Goal: Find specific page/section: Find specific page/section

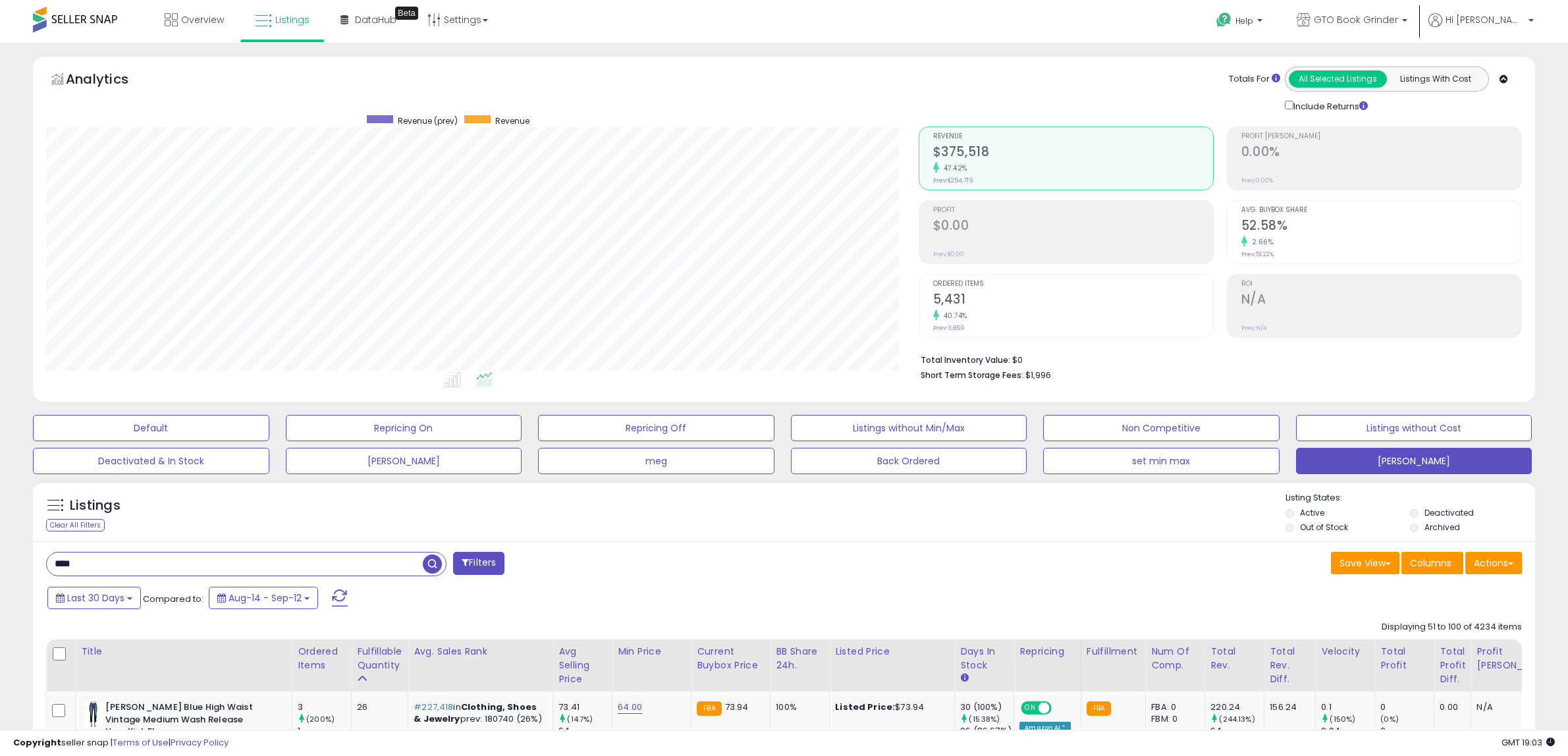
select select "**"
drag, startPoint x: 119, startPoint y: 568, endPoint x: -26, endPoint y: 556, distance: 145.5
click at [0, 556] on html "Unable to login Retrieving listings data.. has not yet accepted the Terms of Us…" at bounding box center [784, 378] width 1568 height 756
click at [430, 566] on span "button" at bounding box center [432, 563] width 19 height 19
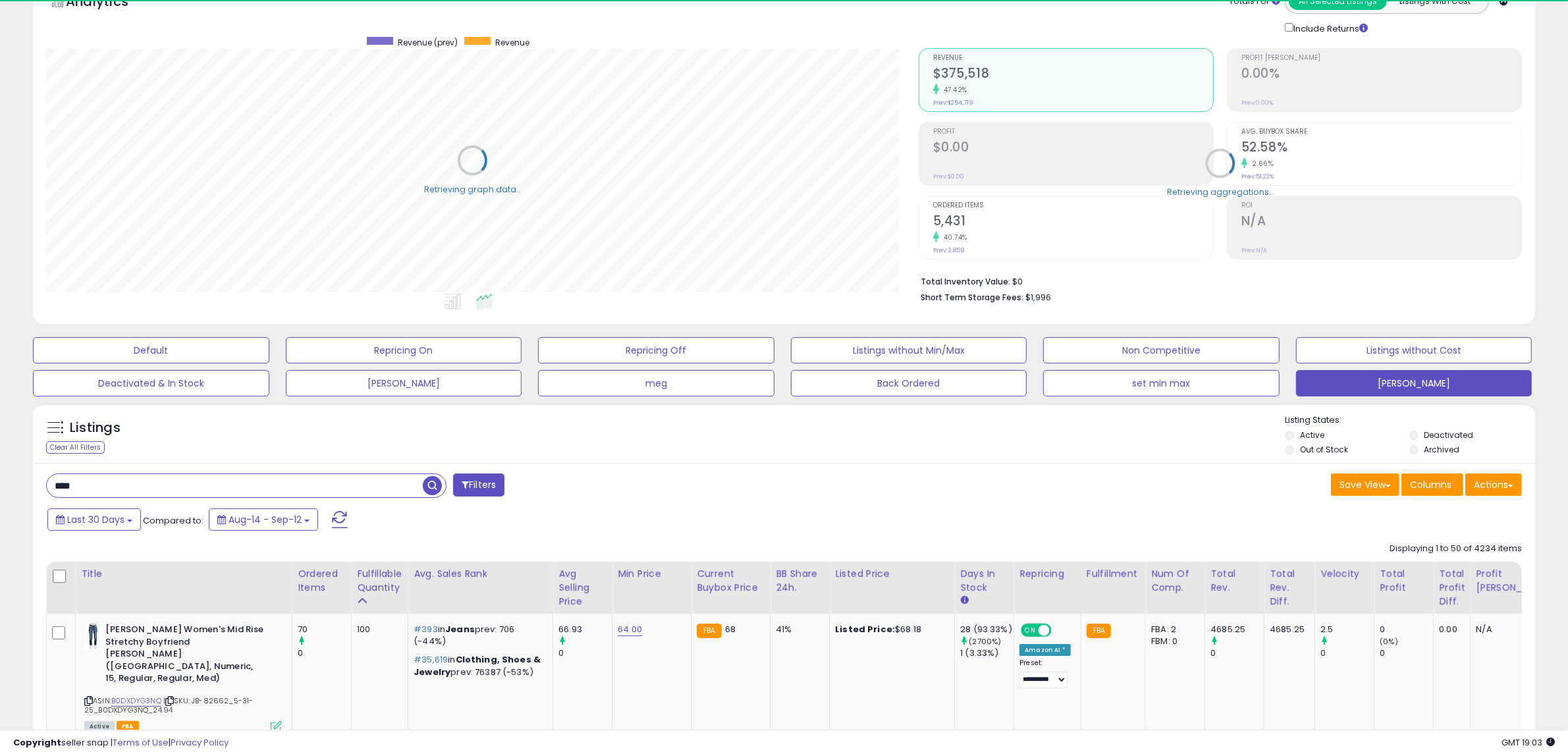
scroll to position [82, 0]
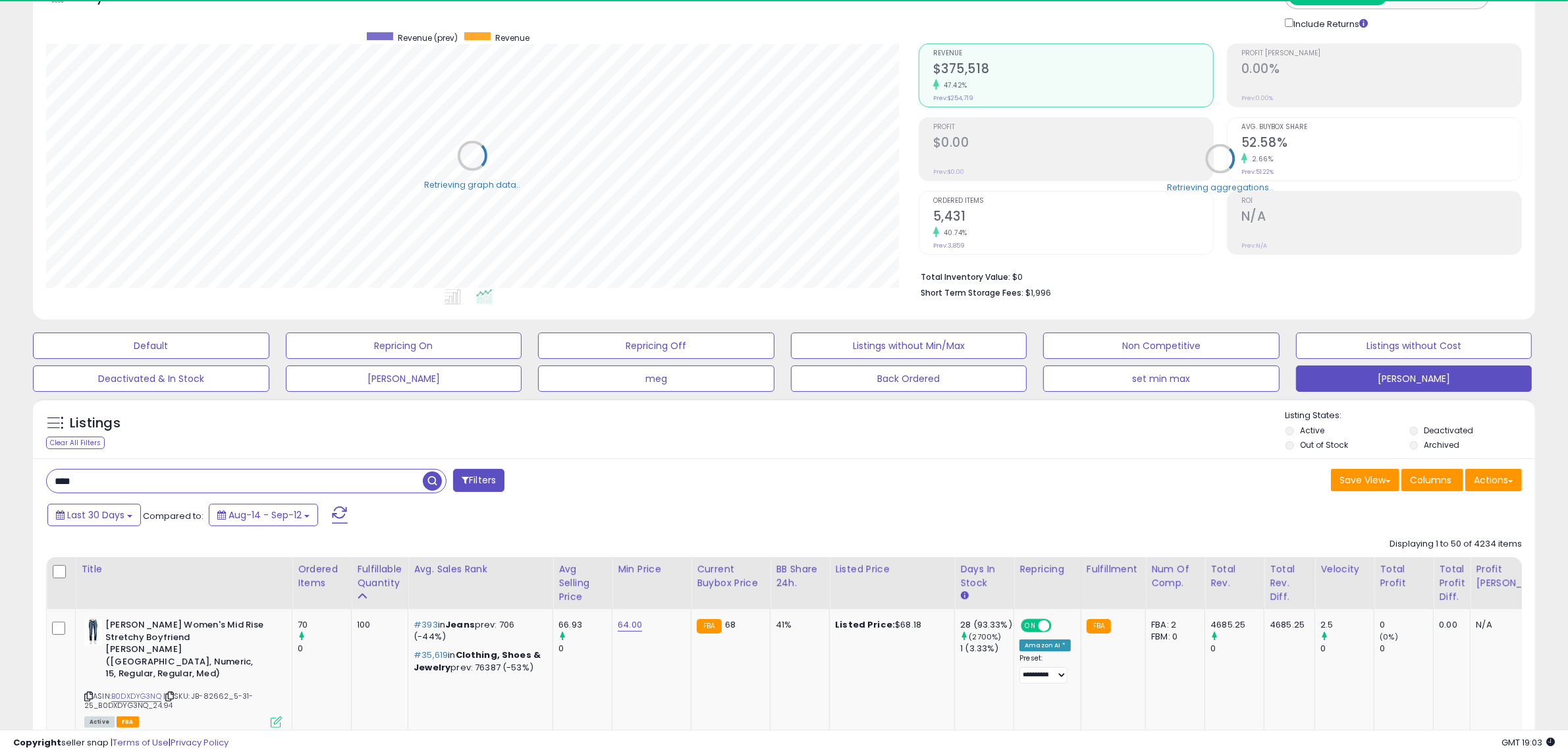
drag, startPoint x: 87, startPoint y: 485, endPoint x: 10, endPoint y: 481, distance: 77.1
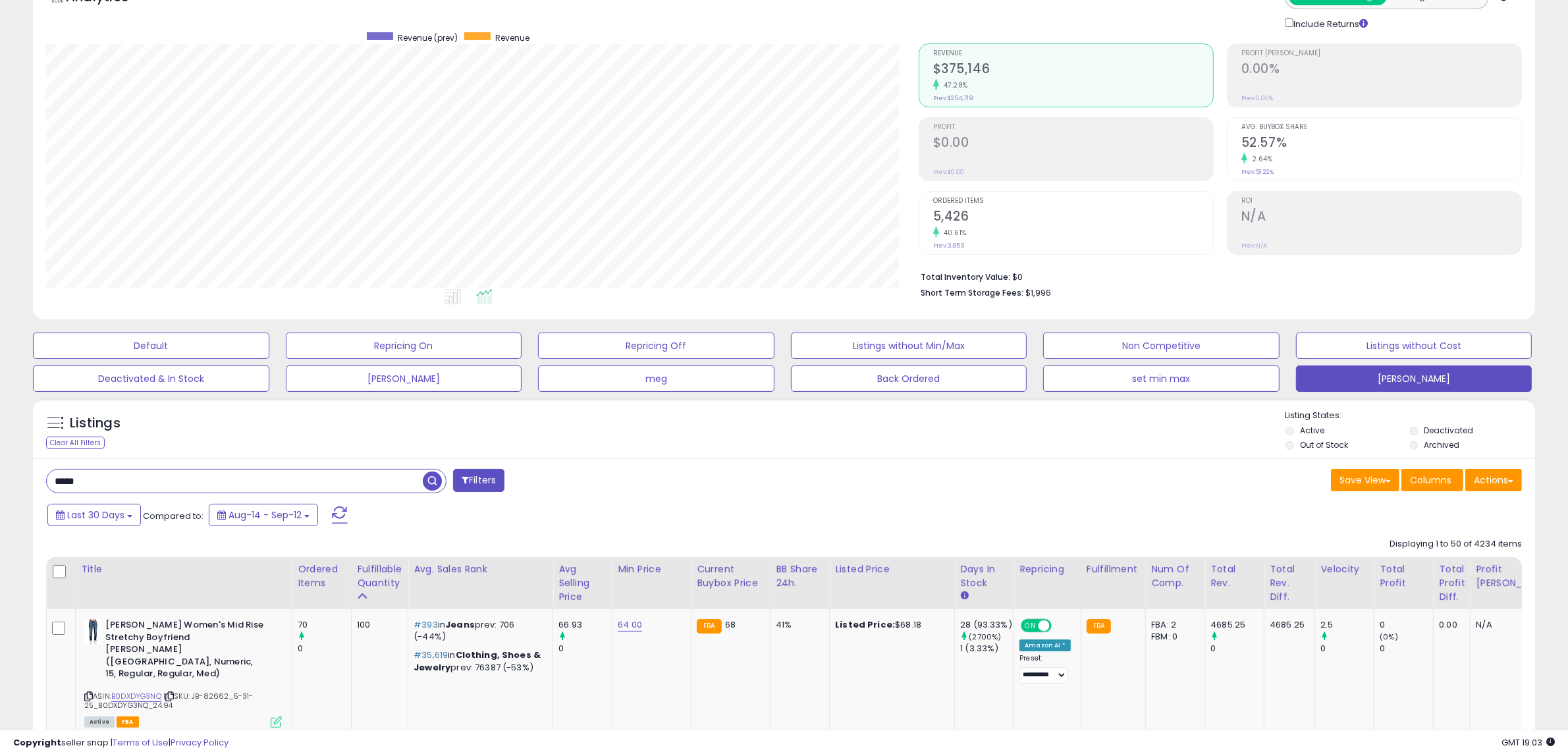
click at [427, 484] on span "button" at bounding box center [432, 481] width 19 height 19
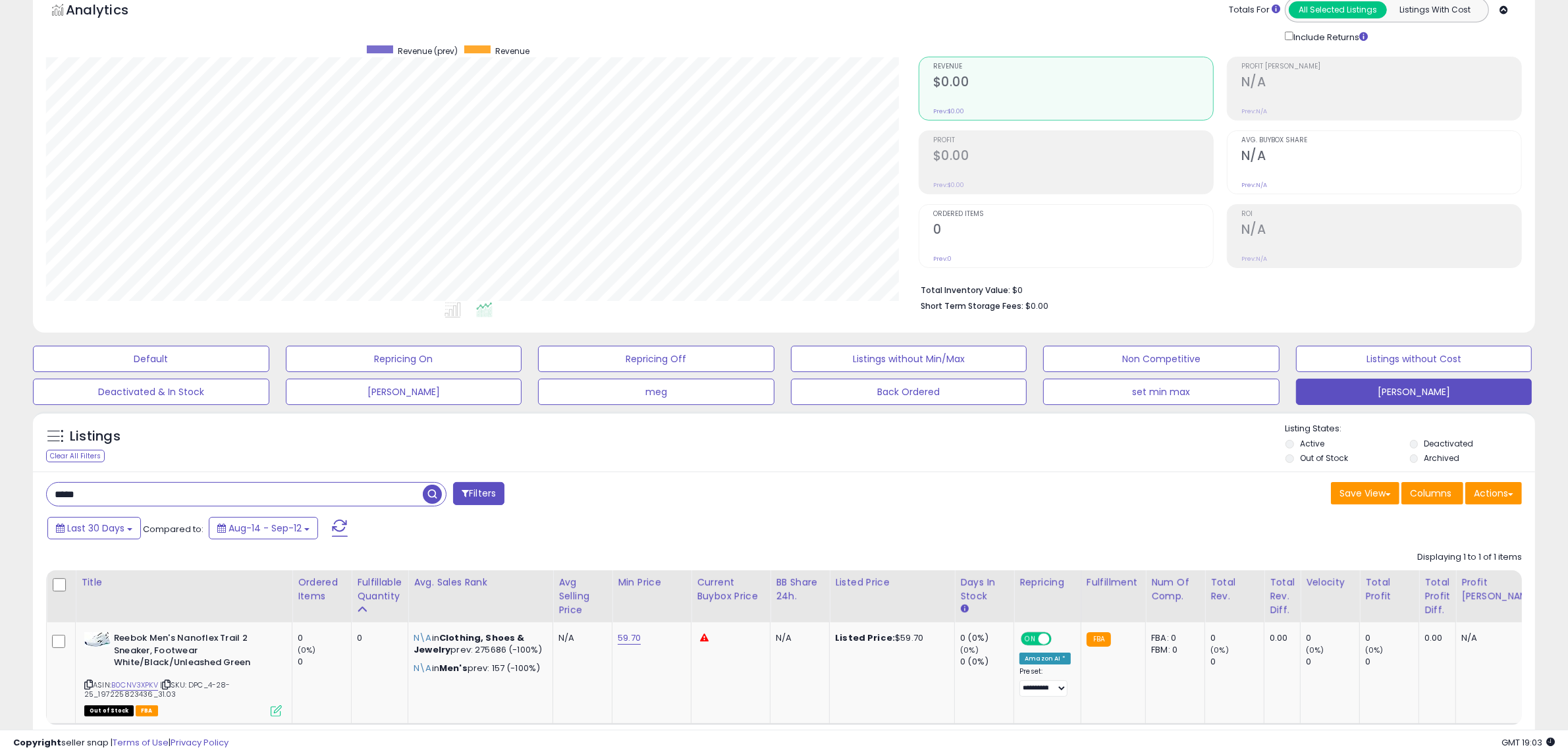
scroll to position [0, 0]
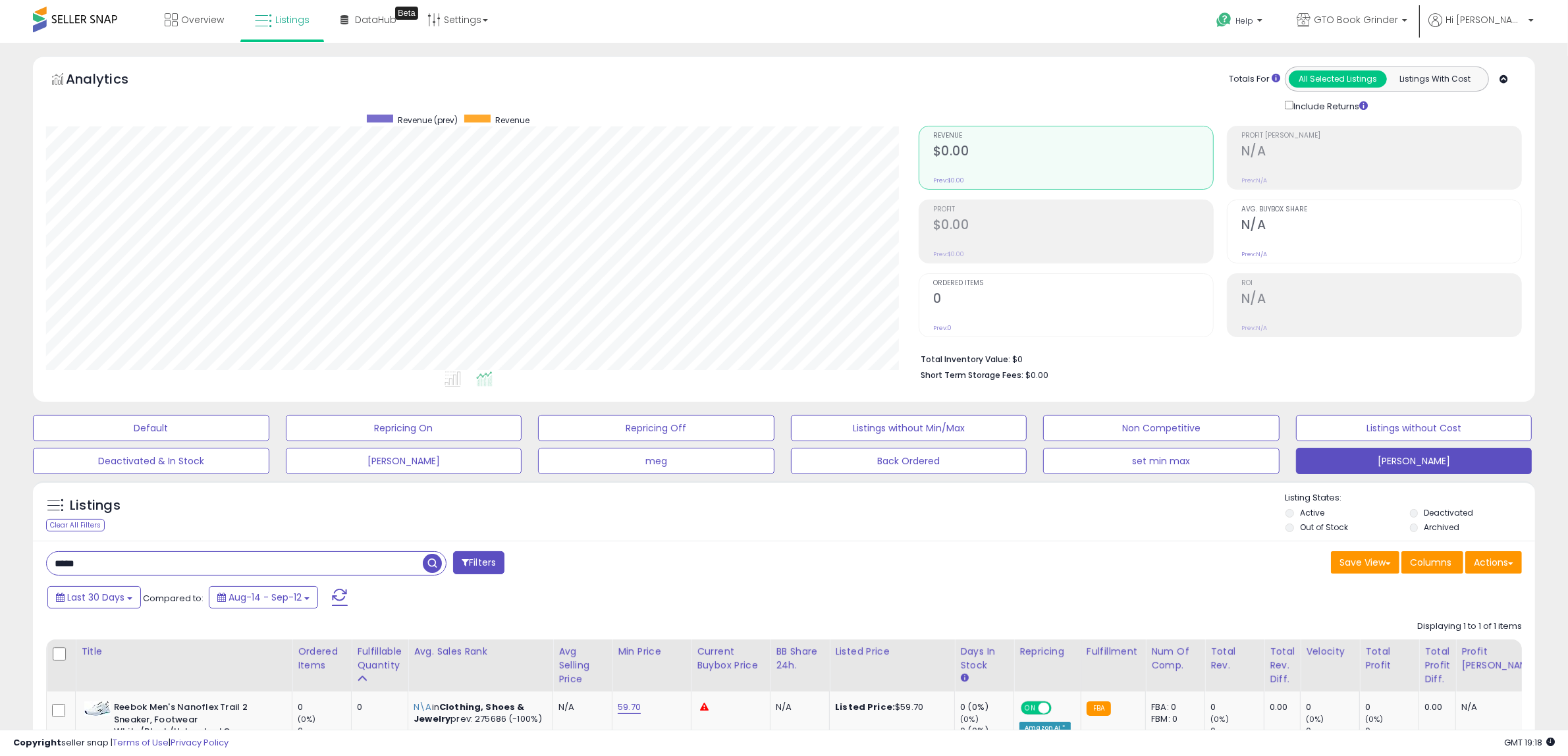
drag, startPoint x: 105, startPoint y: 558, endPoint x: 24, endPoint y: 577, distance: 83.2
click at [24, 577] on div "Listings Clear All Filters" at bounding box center [784, 668] width 1521 height 389
paste input "text"
click at [429, 567] on span "button" at bounding box center [432, 563] width 19 height 19
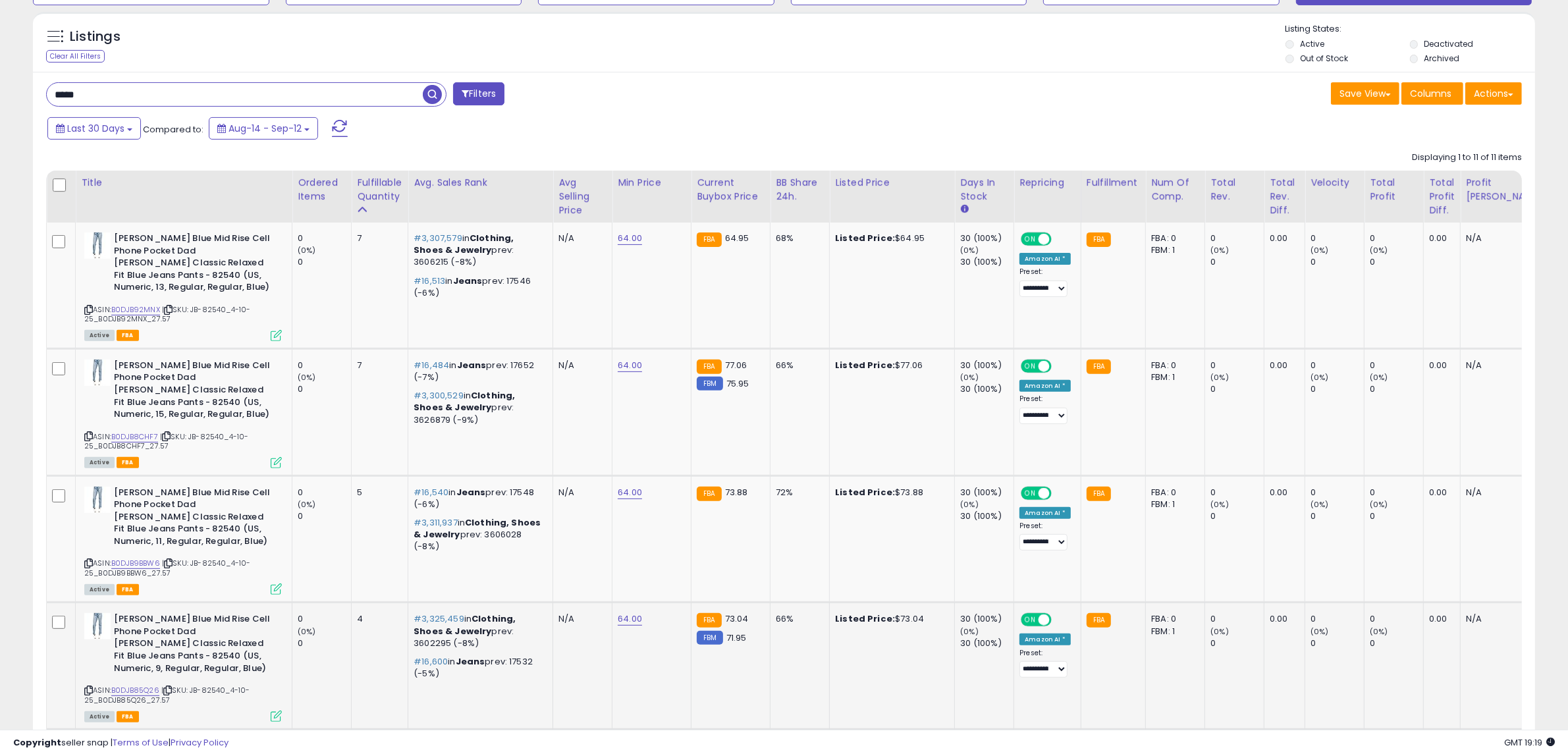
scroll to position [402, 0]
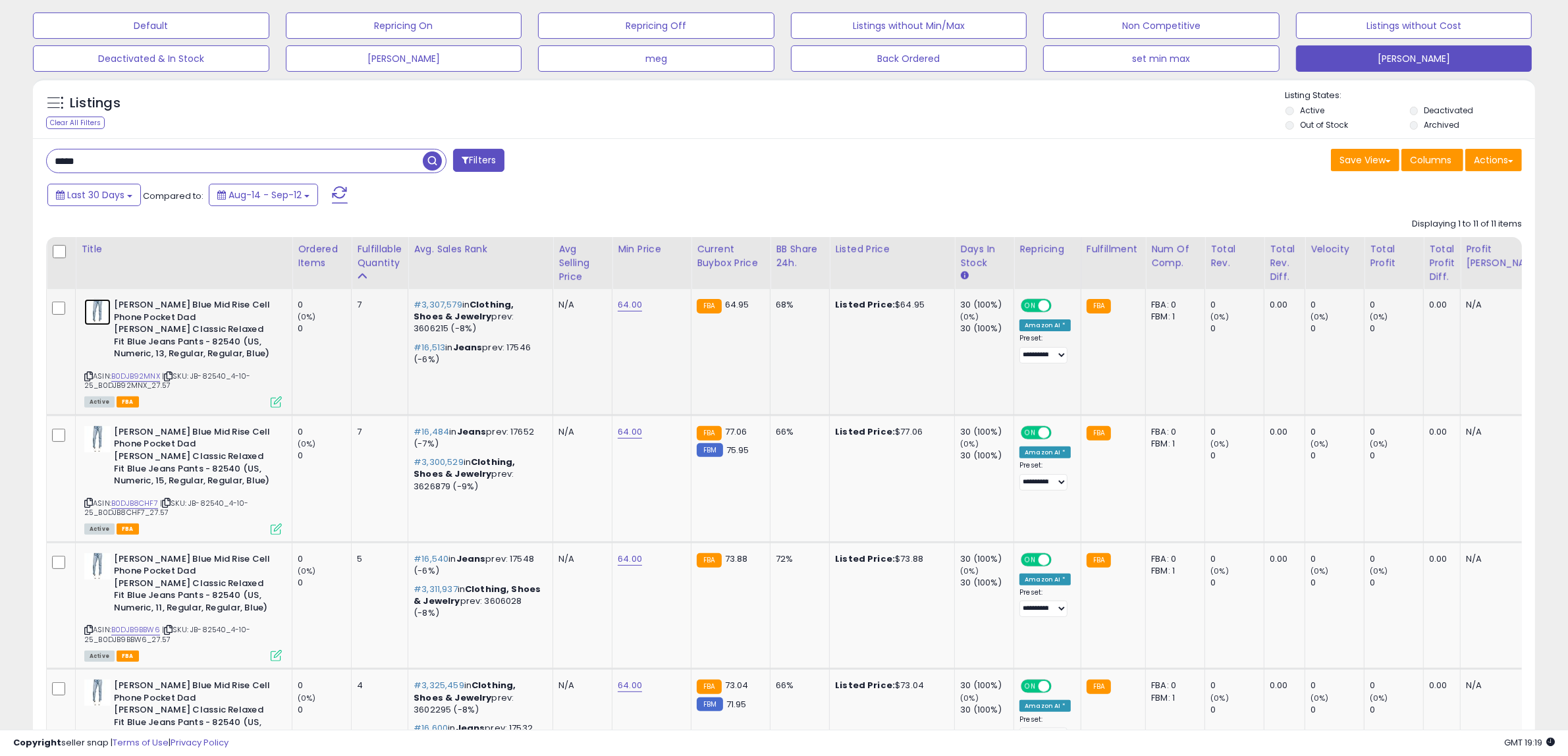
click at [97, 313] on img at bounding box center [97, 312] width 26 height 26
drag, startPoint x: 104, startPoint y: 155, endPoint x: 26, endPoint y: 156, distance: 78.0
paste input "text"
type input "*****"
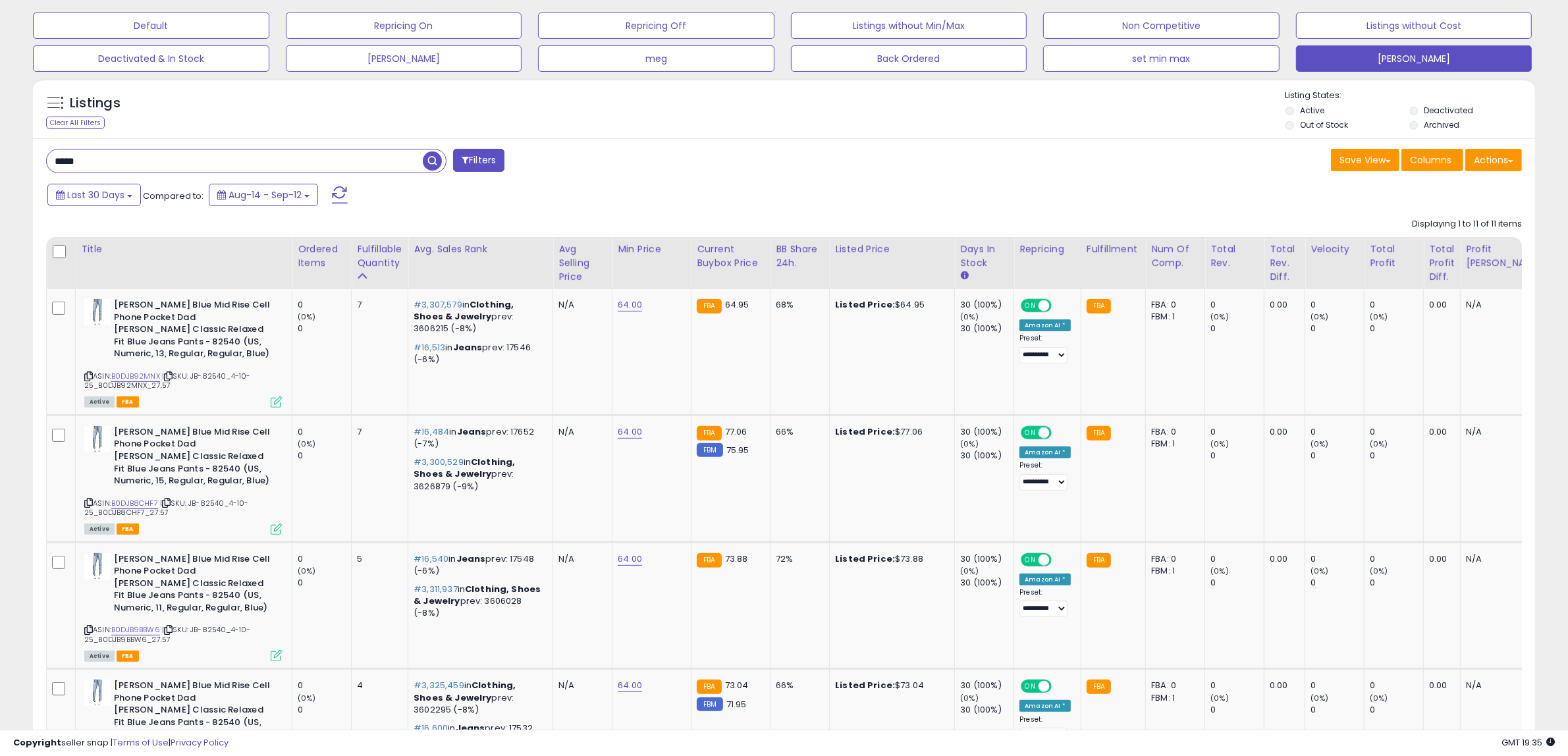
click at [427, 163] on span "button" at bounding box center [432, 161] width 19 height 19
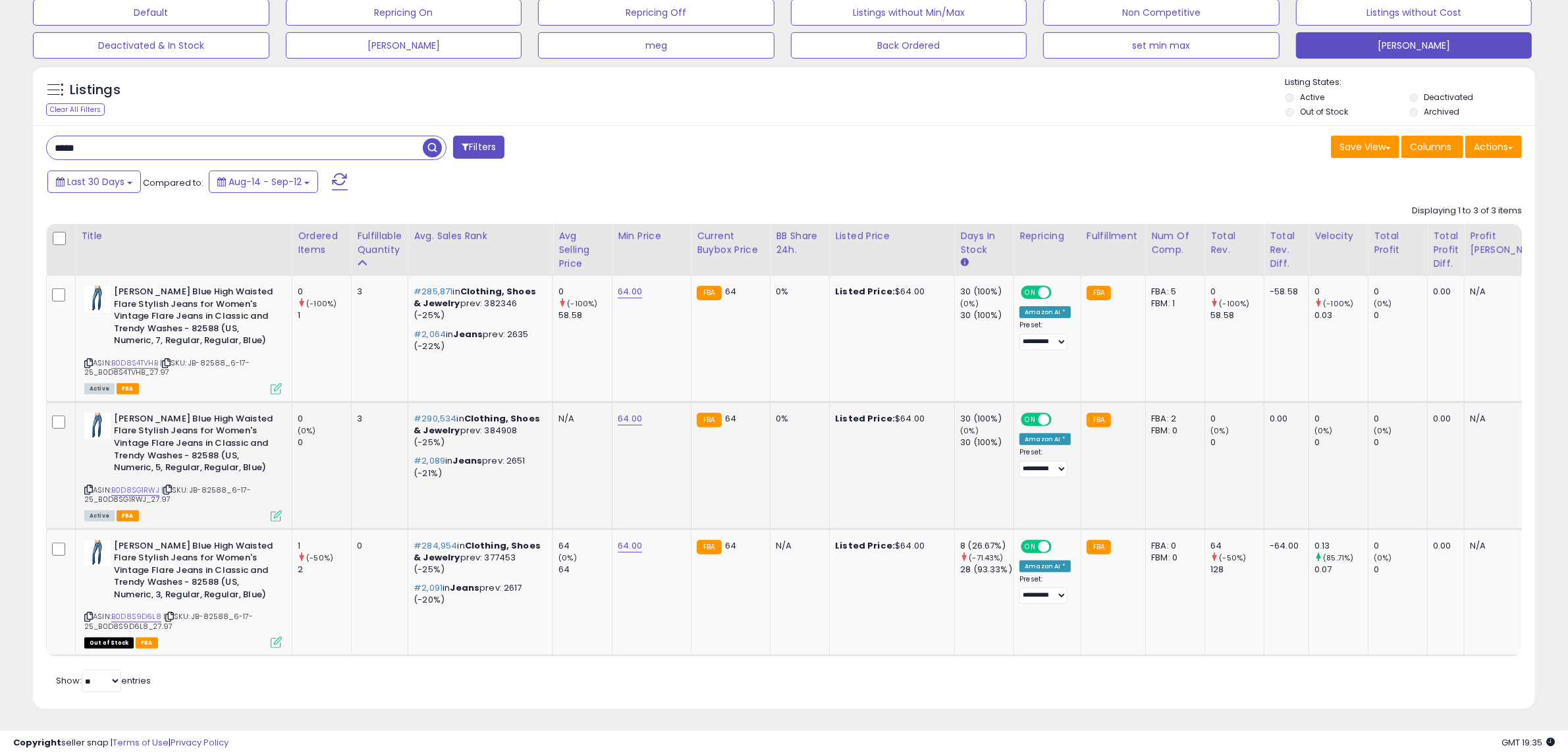
scroll to position [429, 0]
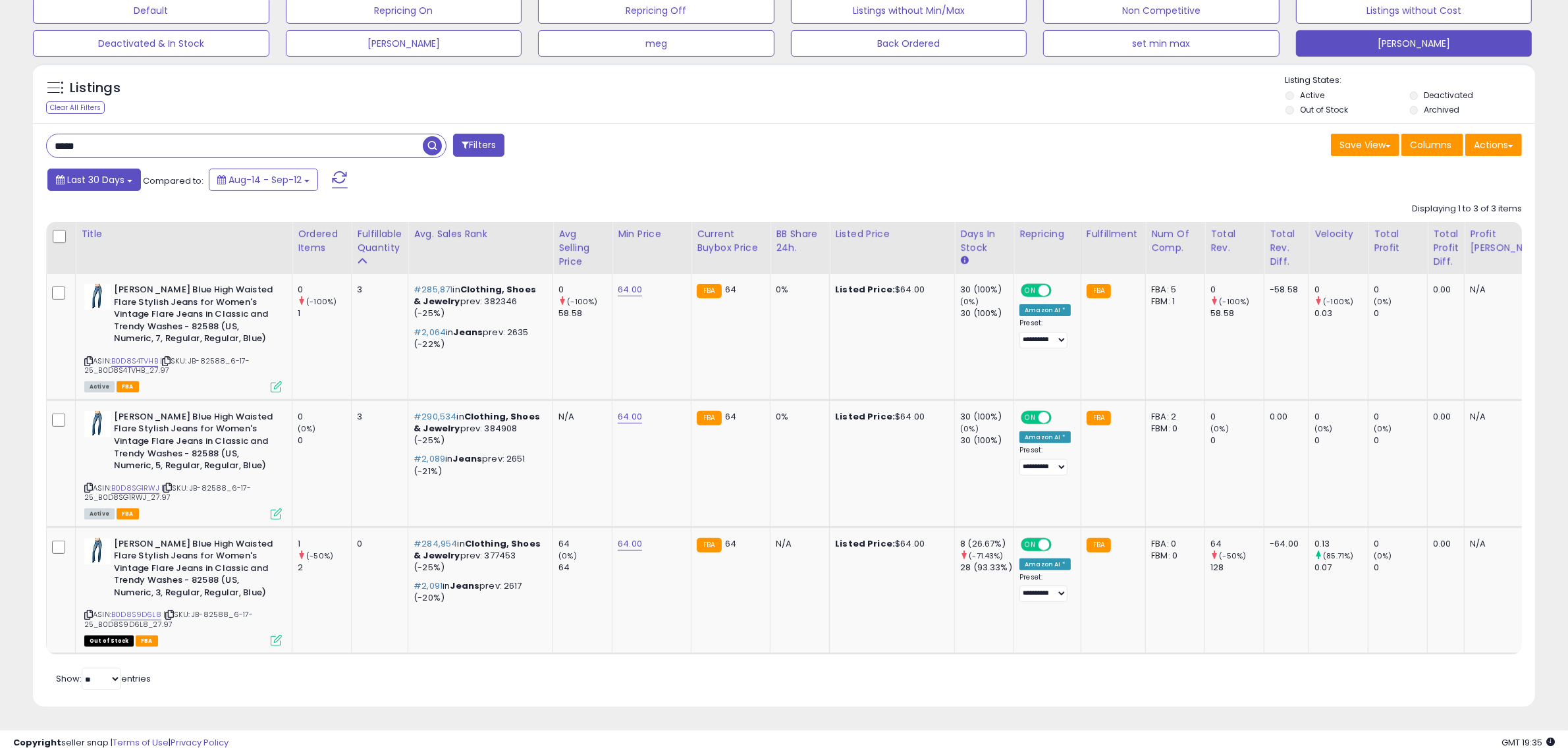
click at [130, 180] on b at bounding box center [130, 181] width 5 height 3
click at [113, 254] on li "Custom Range" at bounding box center [106, 263] width 105 height 18
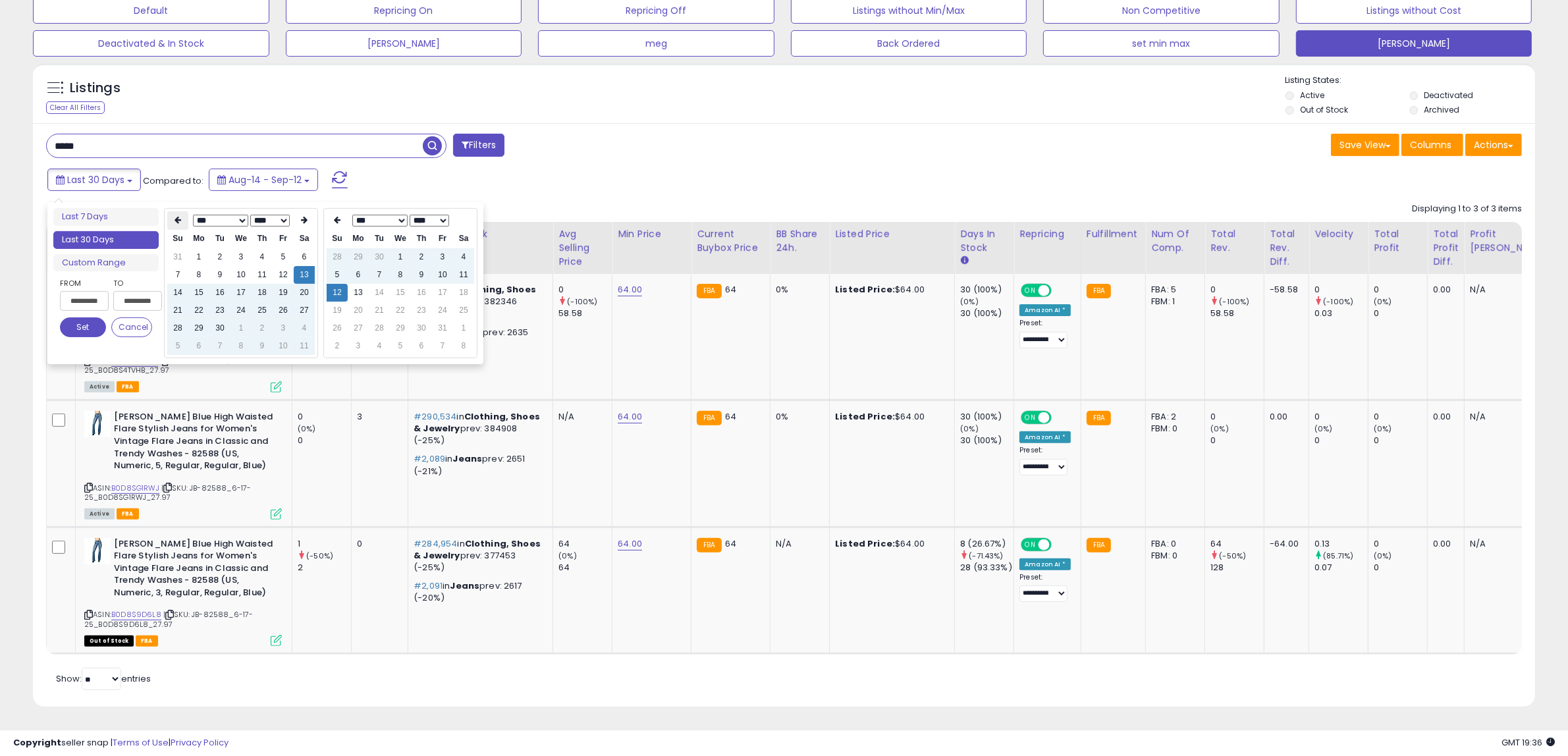
click at [180, 217] on icon at bounding box center [178, 221] width 7 height 8
click at [178, 248] on td "27" at bounding box center [178, 257] width 21 height 18
type input "**********"
click at [89, 317] on button "Set" at bounding box center [83, 327] width 46 height 20
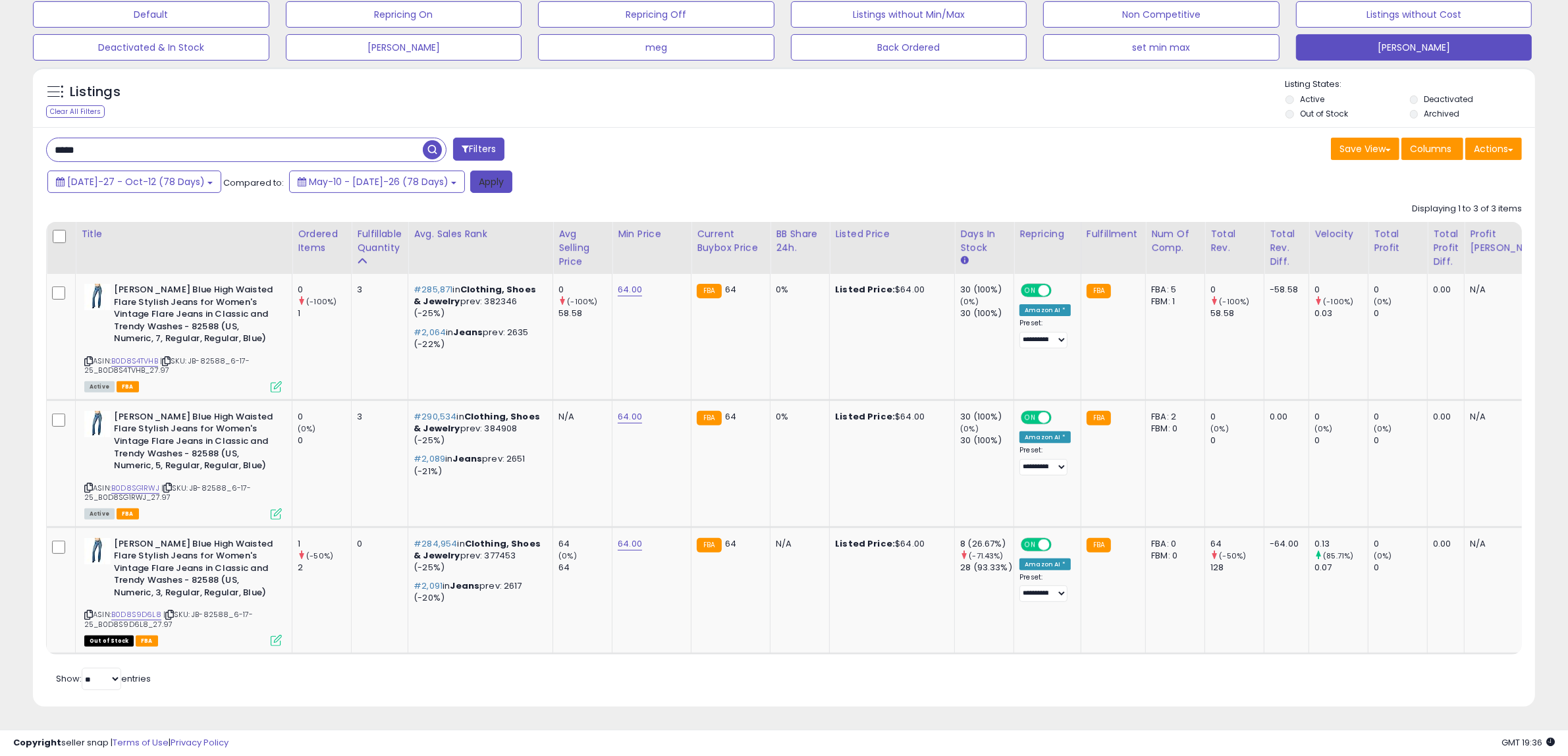
click at [470, 172] on button "Apply" at bounding box center [491, 182] width 42 height 22
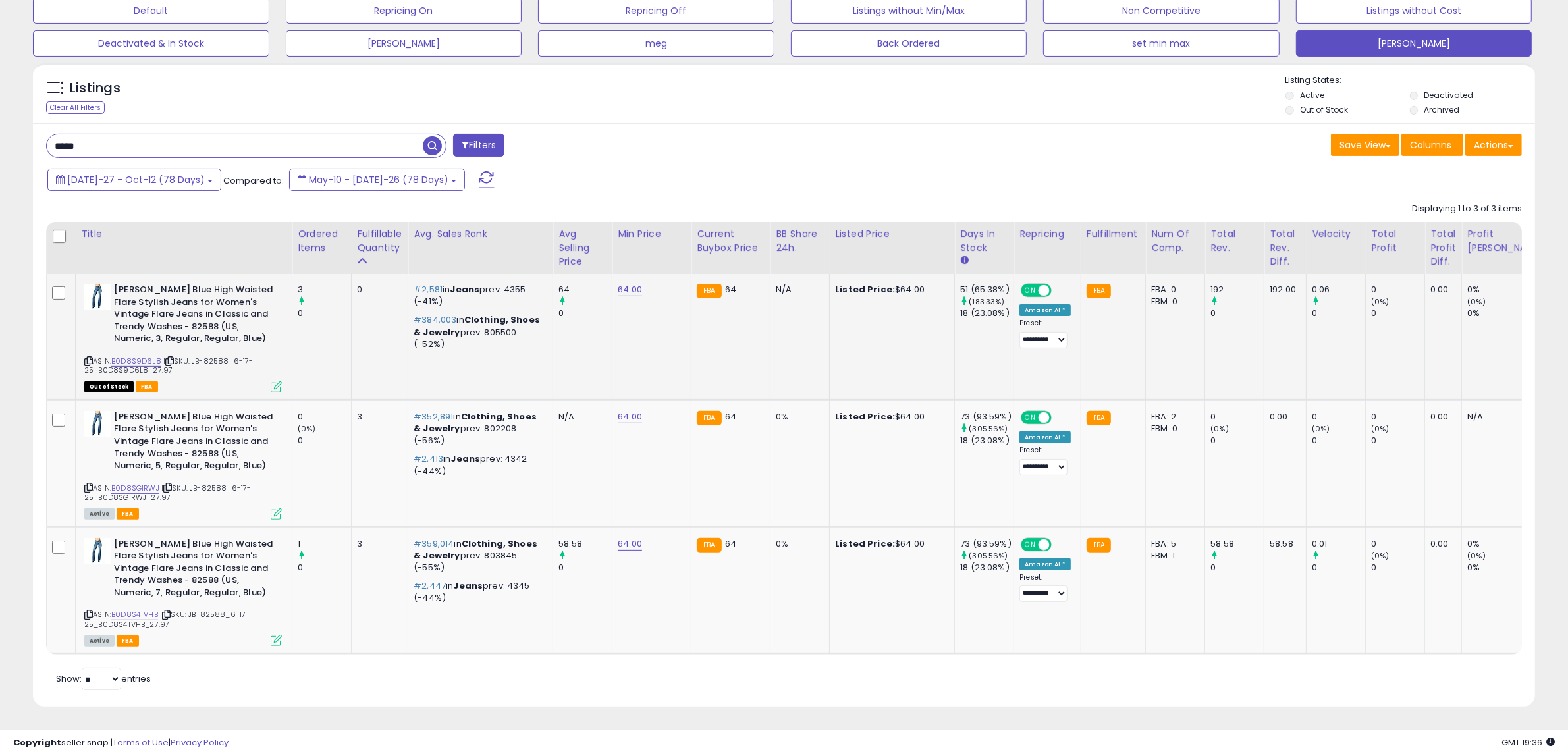
scroll to position [429, 0]
click at [91, 411] on img at bounding box center [97, 424] width 26 height 26
drag, startPoint x: 113, startPoint y: 137, endPoint x: 41, endPoint y: 142, distance: 72.2
click at [41, 142] on div "***** Filters" at bounding box center [410, 146] width 748 height 26
paste input "text"
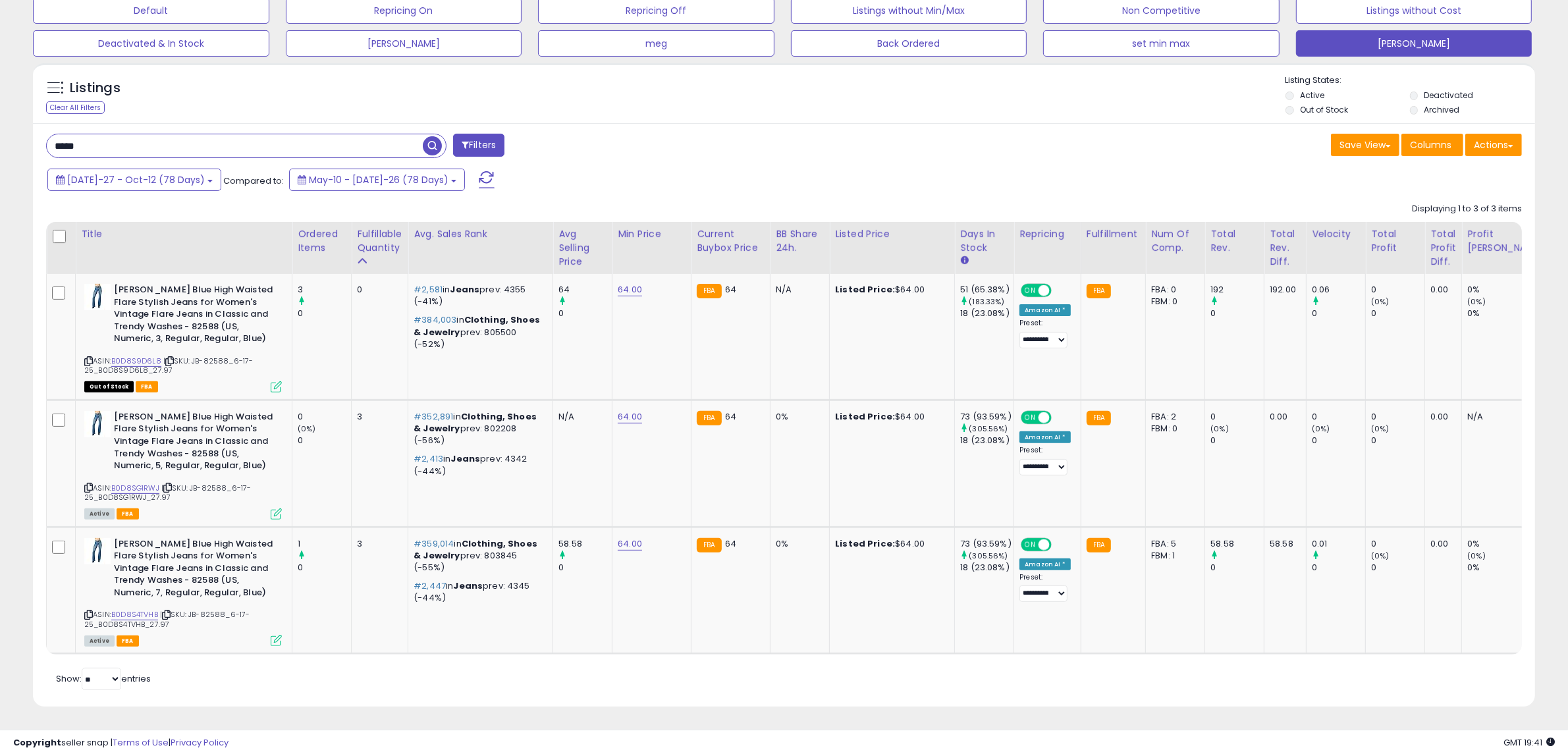
type input "*****"
click at [431, 136] on span "button" at bounding box center [432, 146] width 19 height 19
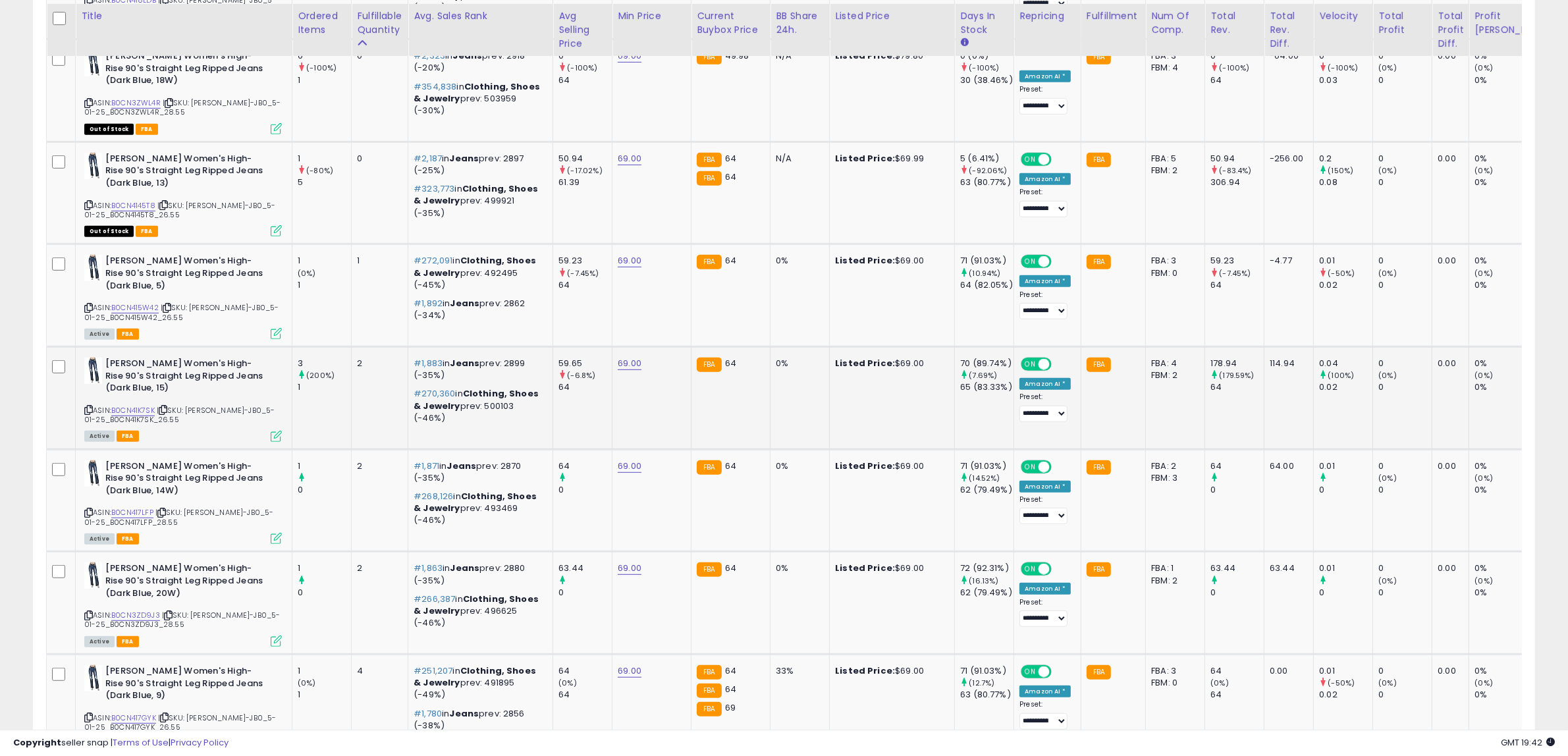
scroll to position [861, 0]
